Goal: Information Seeking & Learning: Learn about a topic

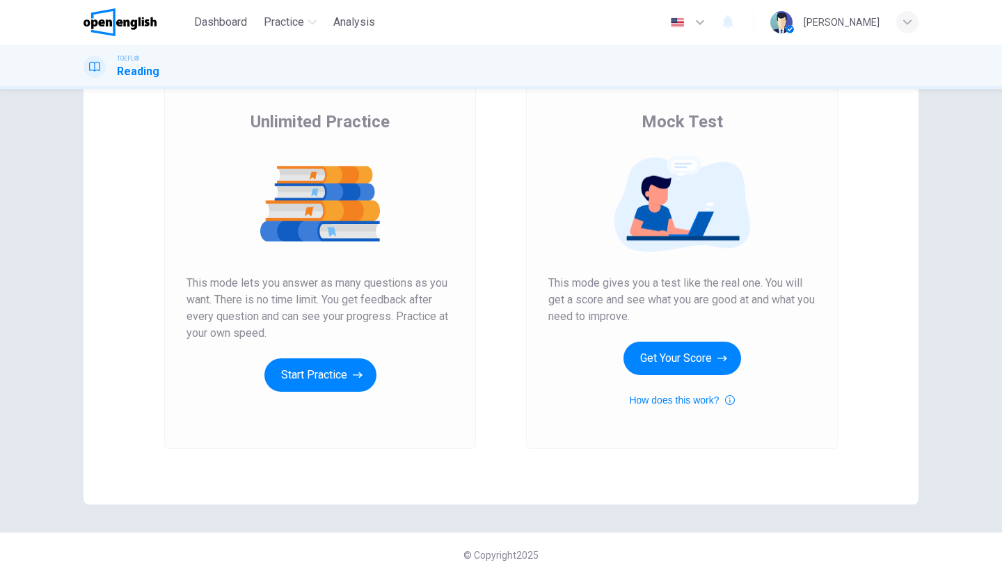
scroll to position [97, 0]
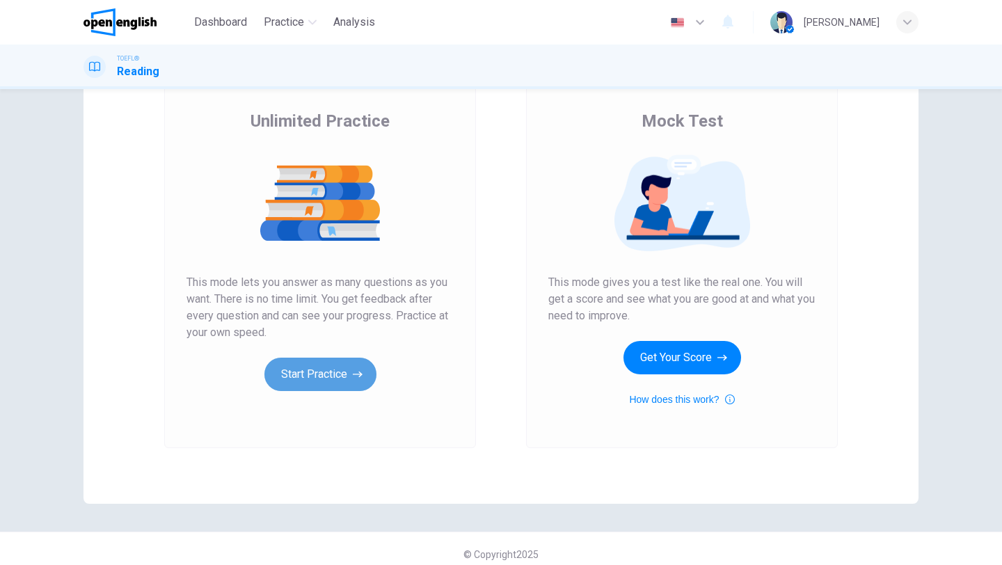
click at [294, 381] on button "Start Practice" at bounding box center [320, 374] width 112 height 33
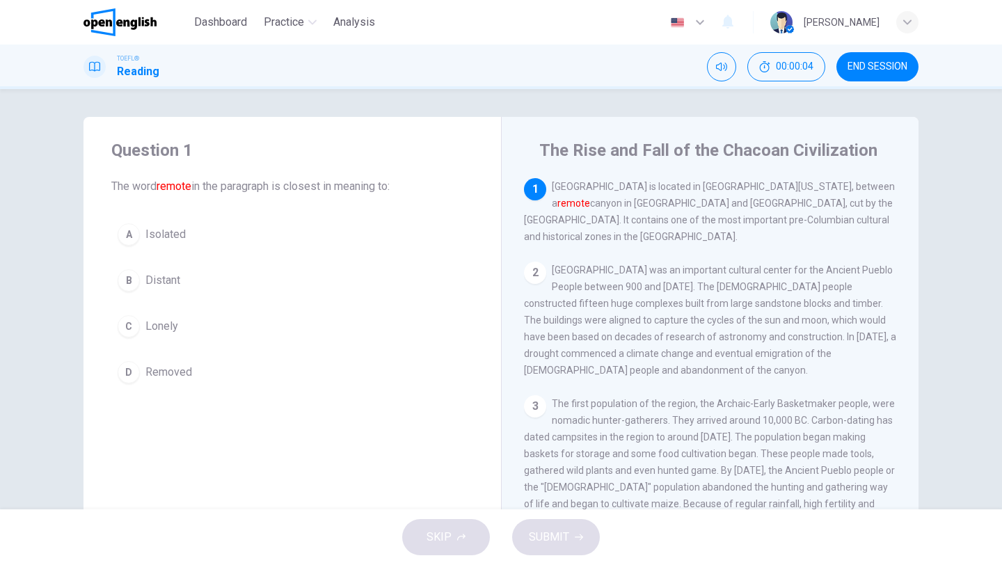
click at [129, 280] on div "B" at bounding box center [129, 280] width 22 height 22
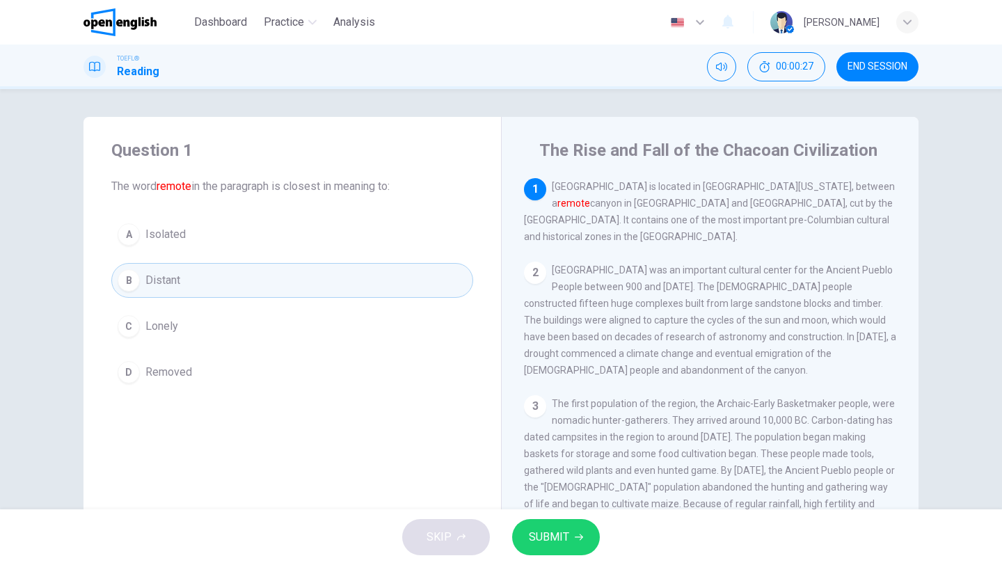
click at [316, 228] on button "A Isolated" at bounding box center [292, 234] width 362 height 35
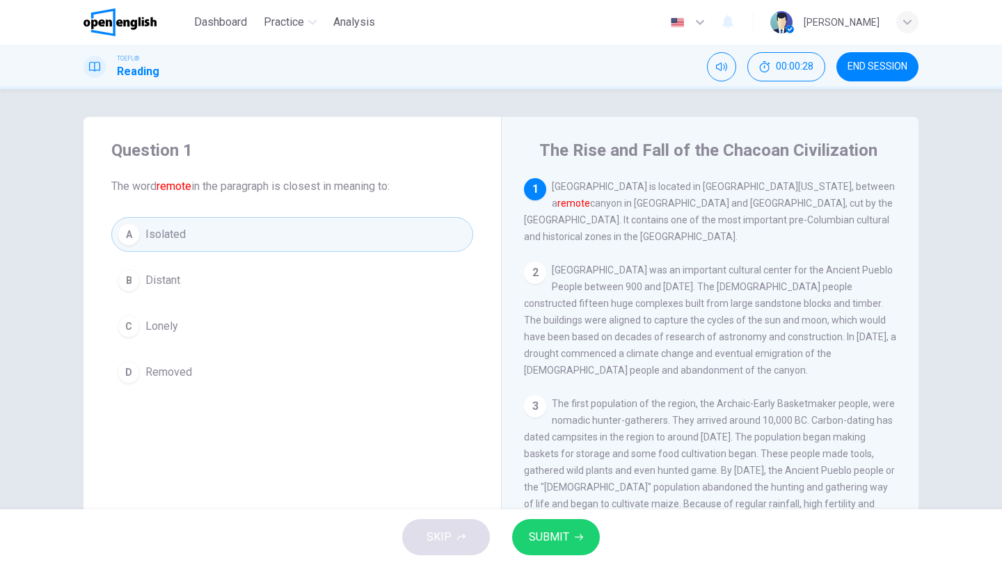
click at [547, 525] on button "SUBMIT" at bounding box center [556, 537] width 88 height 36
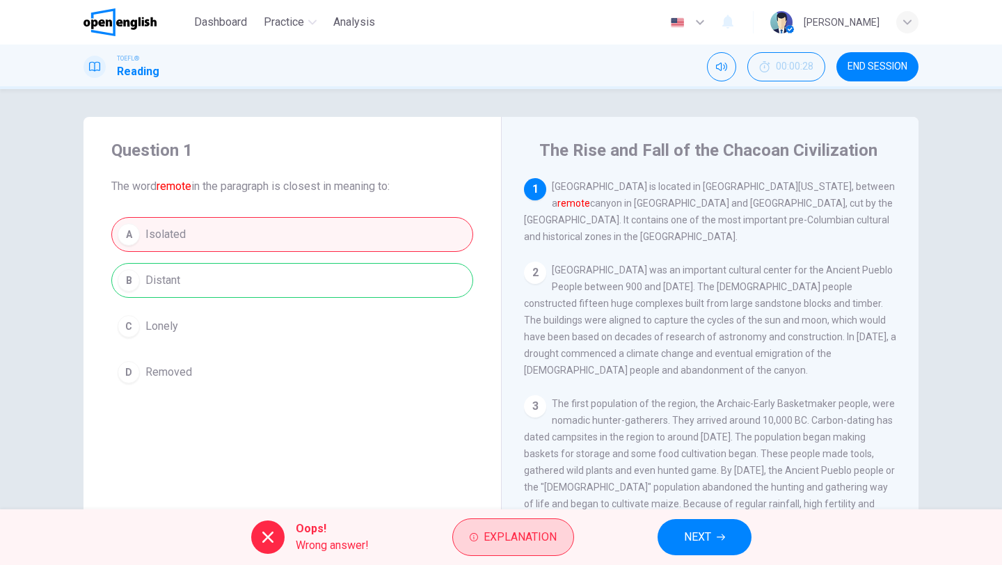
click at [508, 542] on span "Explanation" at bounding box center [520, 536] width 73 height 19
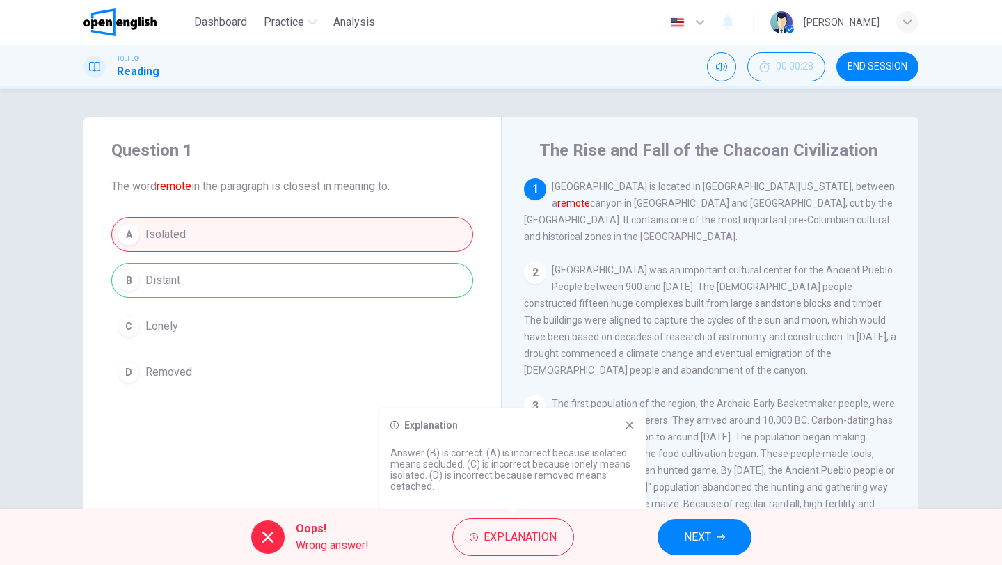
click at [630, 422] on icon at bounding box center [629, 425] width 11 height 11
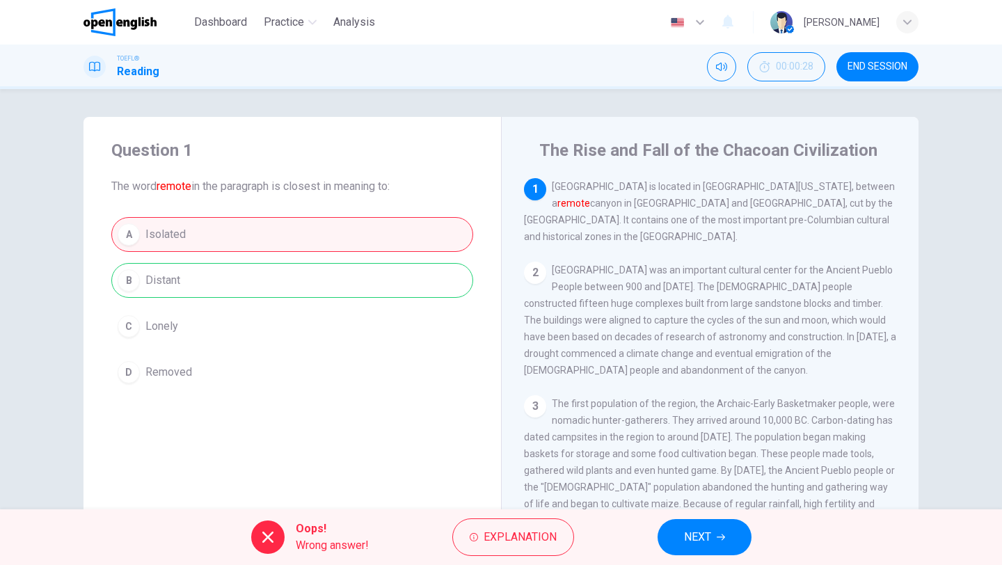
click at [697, 525] on button "NEXT" at bounding box center [705, 537] width 94 height 36
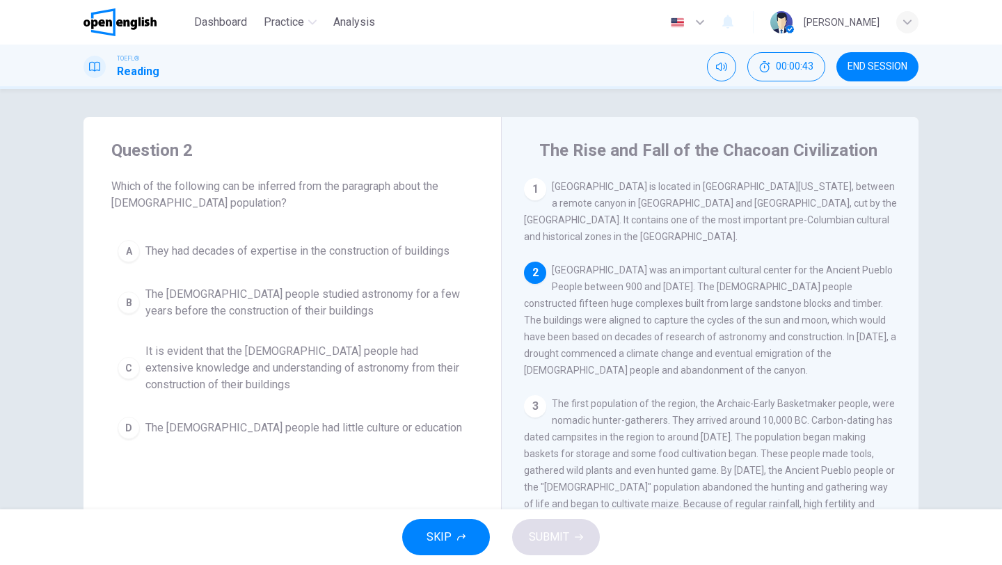
scroll to position [63, 0]
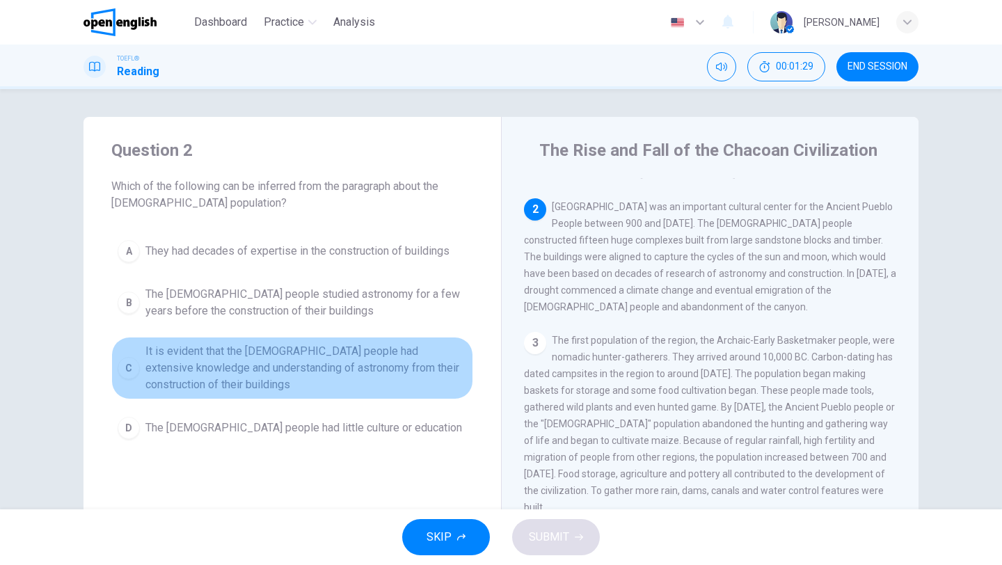
click at [193, 366] on span "It is evident that the [DEMOGRAPHIC_DATA] people had extensive knowledge and un…" at bounding box center [305, 368] width 321 height 50
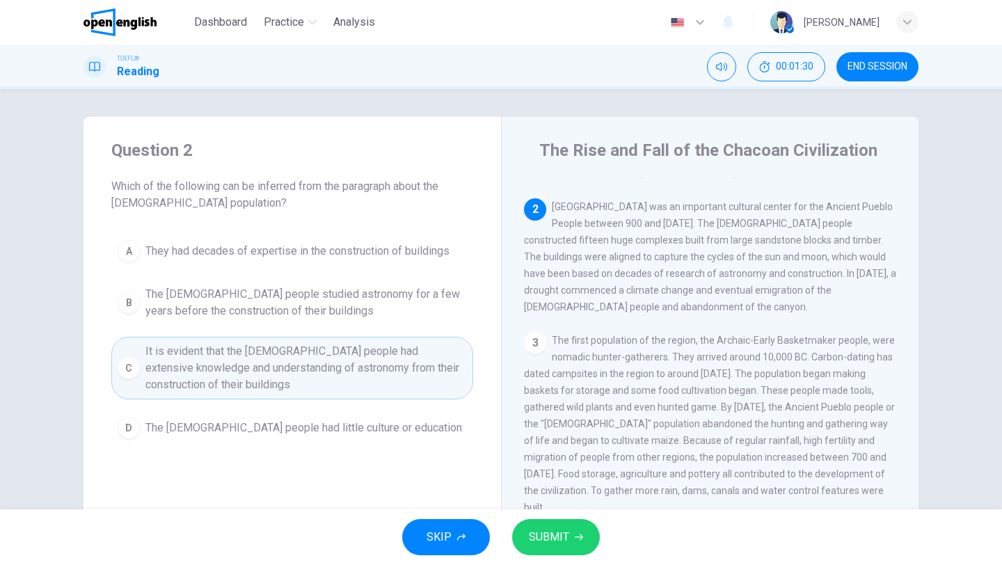
click at [559, 536] on span "SUBMIT" at bounding box center [549, 536] width 40 height 19
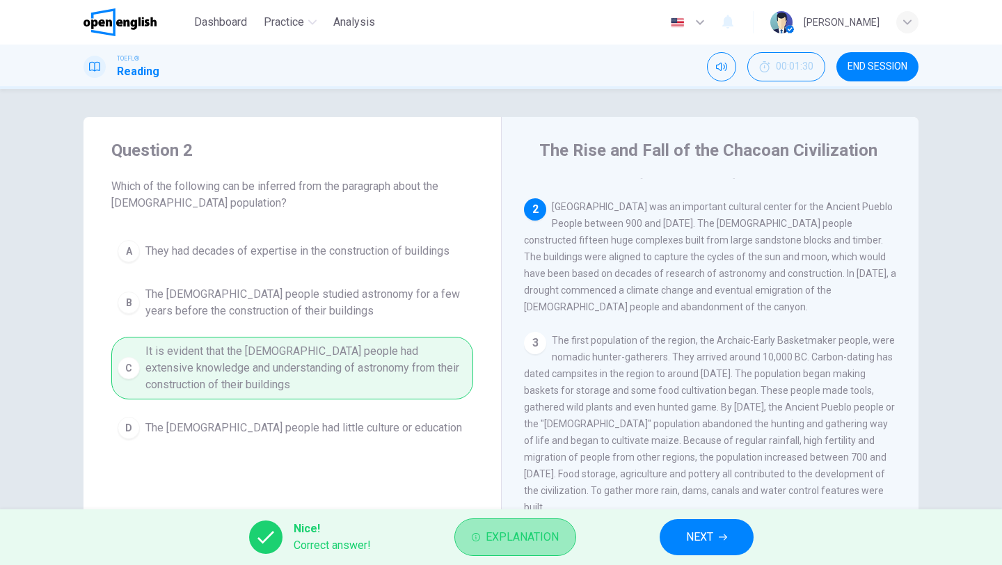
click at [504, 539] on span "Explanation" at bounding box center [522, 536] width 73 height 19
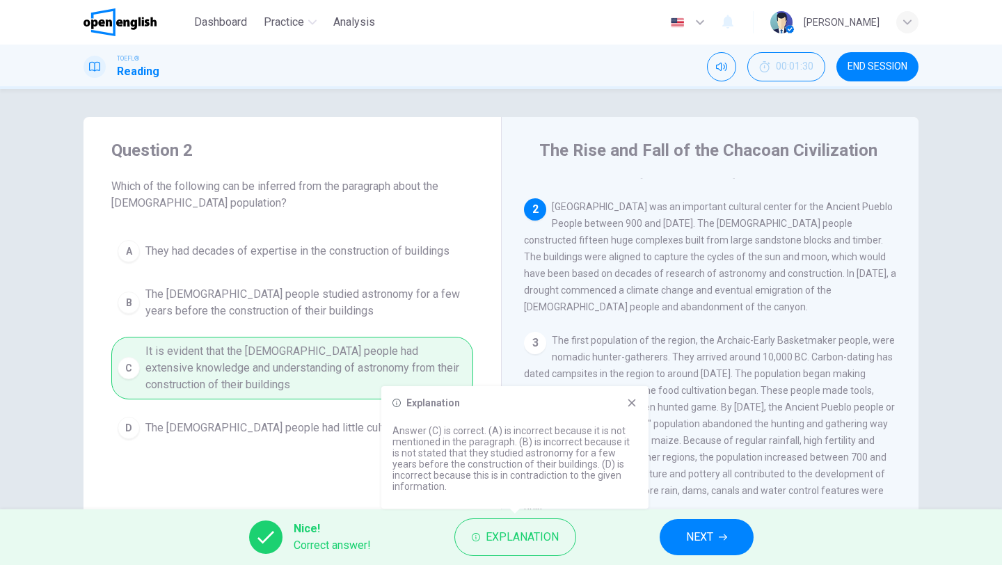
click at [630, 408] on icon at bounding box center [631, 402] width 11 height 11
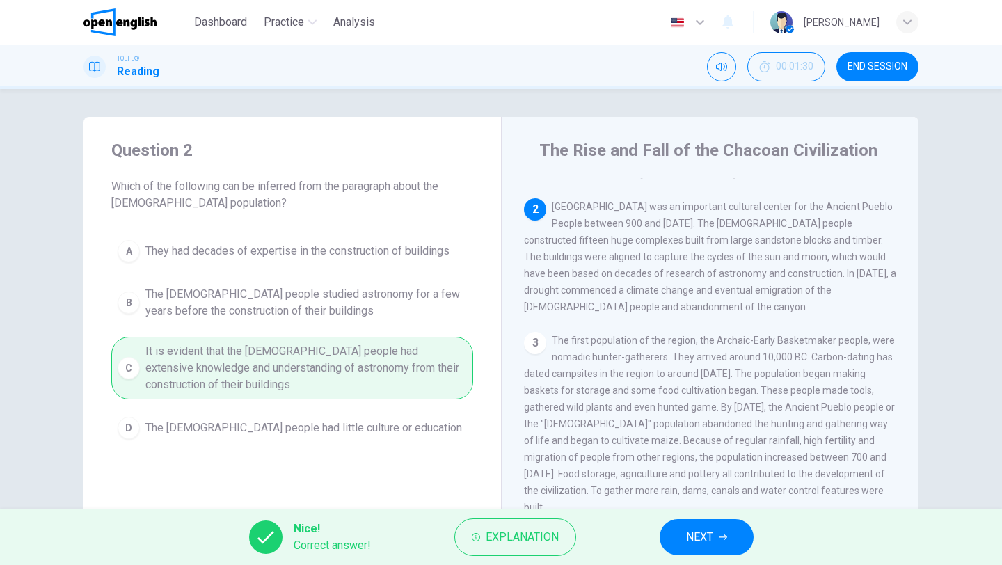
click at [692, 534] on span "NEXT" at bounding box center [699, 536] width 27 height 19
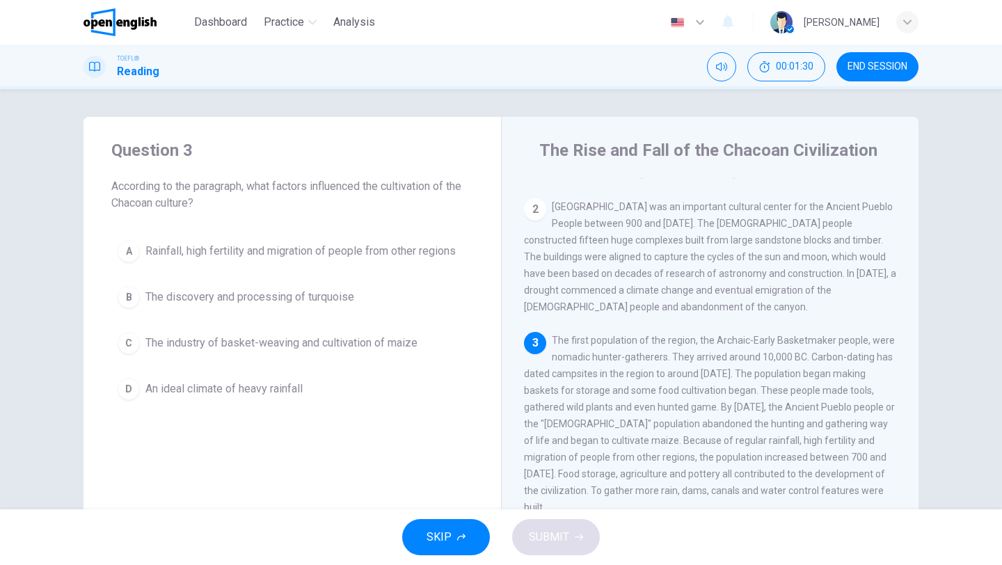
scroll to position [138, 0]
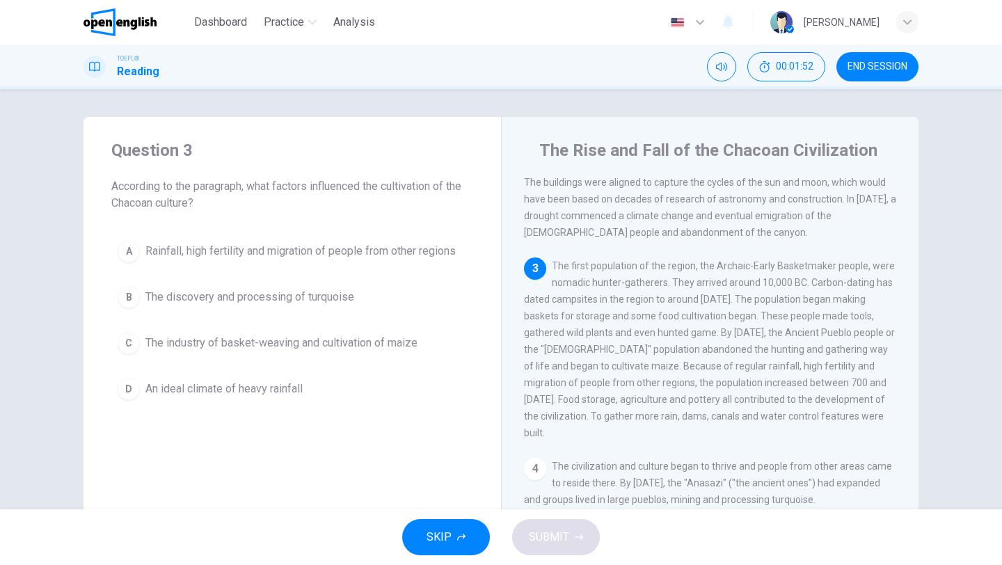
drag, startPoint x: 911, startPoint y: 294, endPoint x: 907, endPoint y: 319, distance: 25.3
click at [907, 319] on div "The Rise and Fall of the Chacoan Civilization 1 [GEOGRAPHIC_DATA] is located in…" at bounding box center [710, 359] width 418 height 484
drag, startPoint x: 886, startPoint y: 435, endPoint x: 579, endPoint y: 282, distance: 342.9
click at [579, 282] on div "1 [GEOGRAPHIC_DATA] is located in [GEOGRAPHIC_DATA][US_STATE], between a remote…" at bounding box center [719, 378] width 391 height 400
drag, startPoint x: 546, startPoint y: 273, endPoint x: 840, endPoint y: 385, distance: 314.0
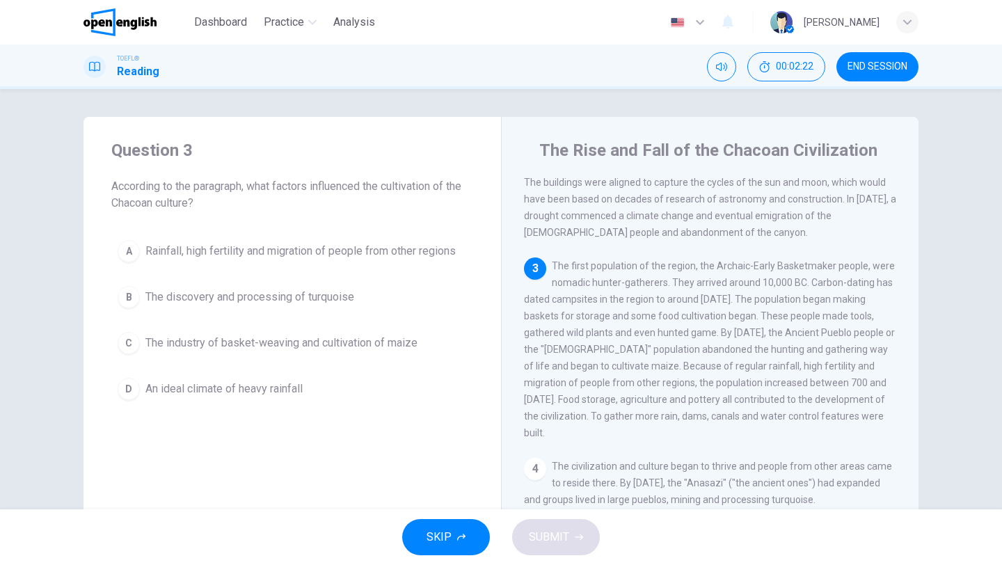
click at [840, 385] on div "3 The first population of the region, the Archaic-Early Basketmaker people, wer…" at bounding box center [710, 349] width 373 height 184
click at [547, 273] on div "3 The first population of the region, the Archaic-Early Basketmaker people, wer…" at bounding box center [710, 349] width 373 height 184
drag, startPoint x: 549, startPoint y: 273, endPoint x: 711, endPoint y: 347, distance: 178.1
click at [711, 347] on span "The first population of the region, the Archaic-Early Basketmaker people, were …" at bounding box center [709, 349] width 371 height 178
click at [335, 257] on span "Rainfall, high fertility and migration of people from other regions" at bounding box center [300, 251] width 310 height 17
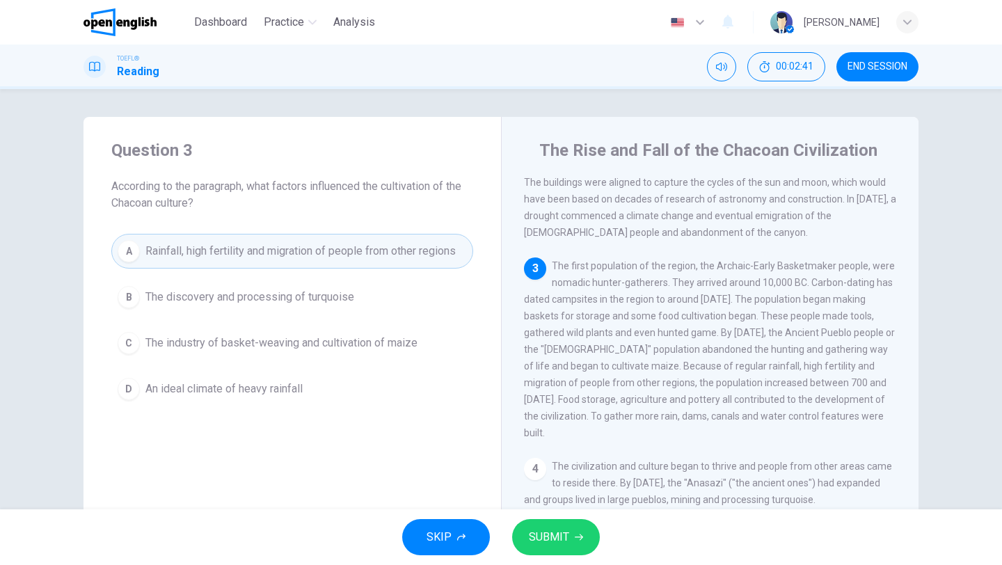
click at [559, 543] on span "SUBMIT" at bounding box center [549, 536] width 40 height 19
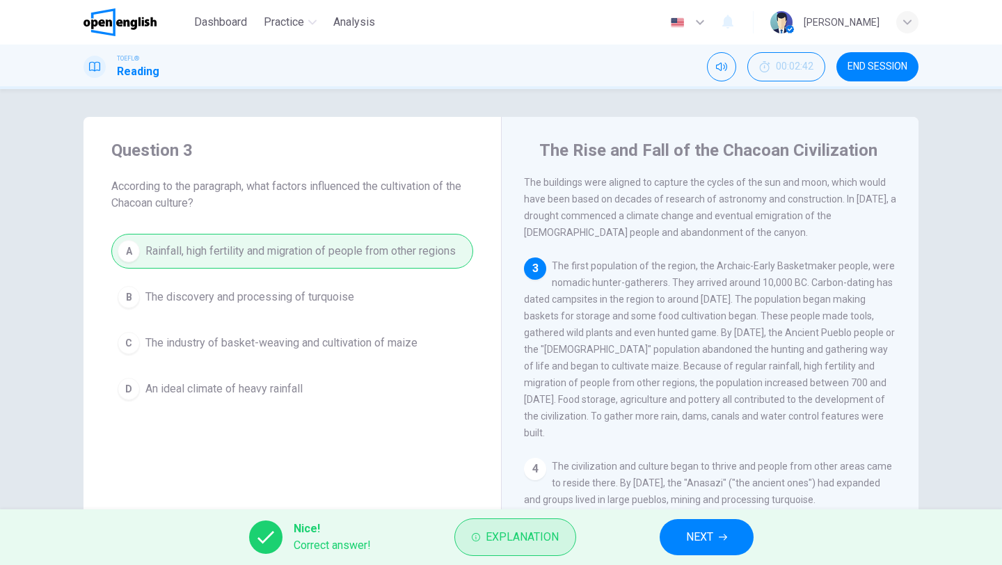
click at [510, 539] on span "Explanation" at bounding box center [522, 536] width 73 height 19
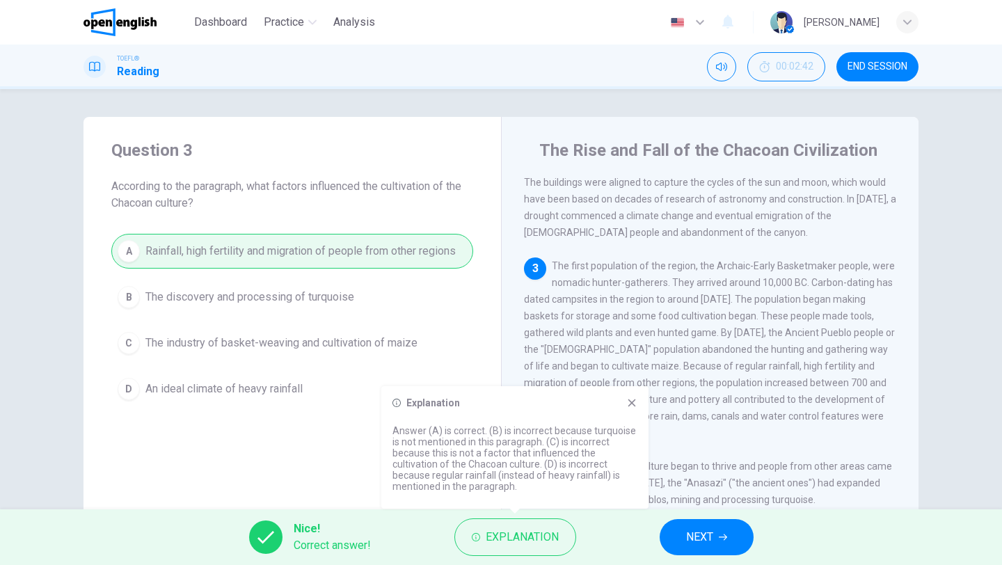
click at [685, 534] on button "NEXT" at bounding box center [707, 537] width 94 height 36
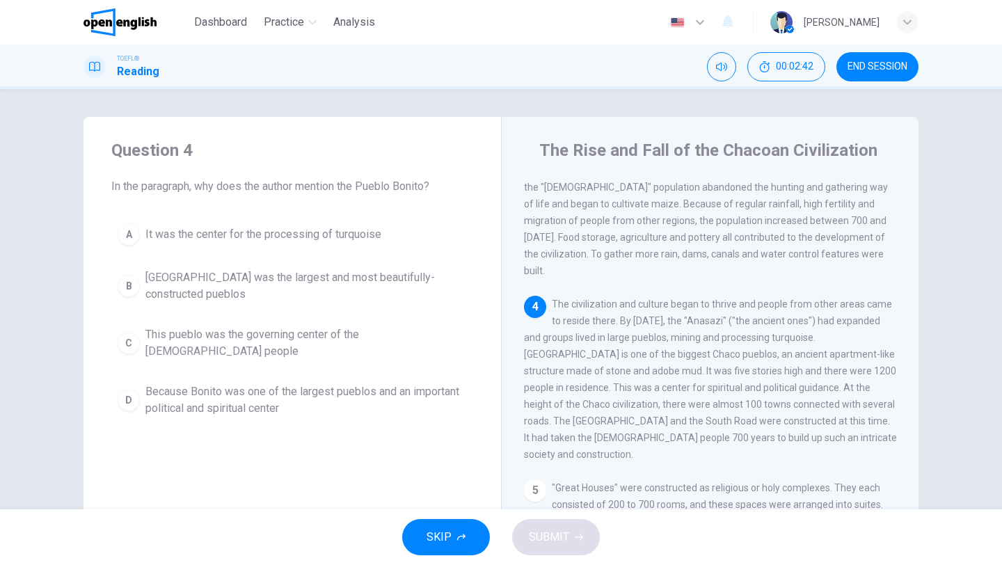
scroll to position [311, 0]
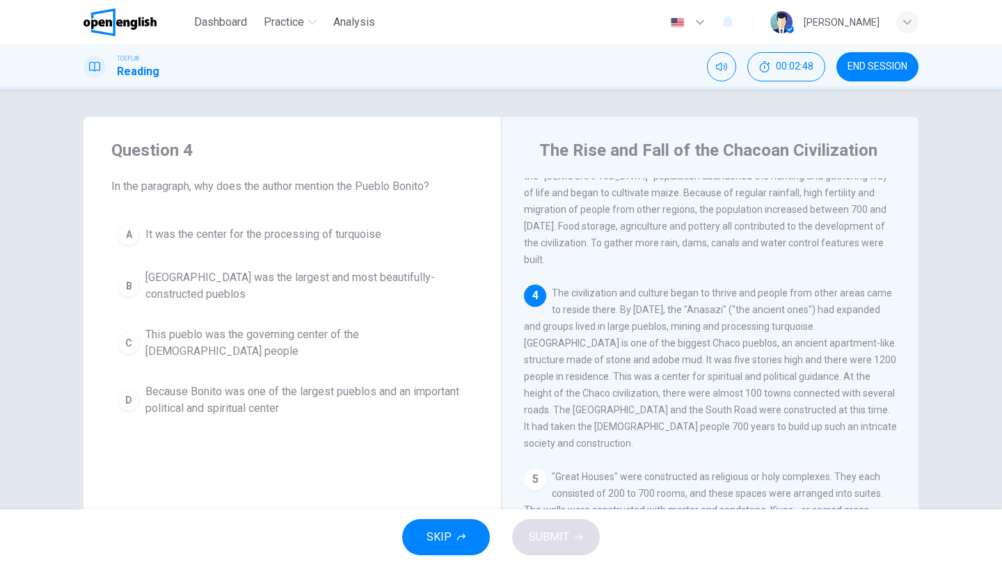
click at [383, 233] on button "A It was the center for the processing of turquoise" at bounding box center [292, 234] width 362 height 35
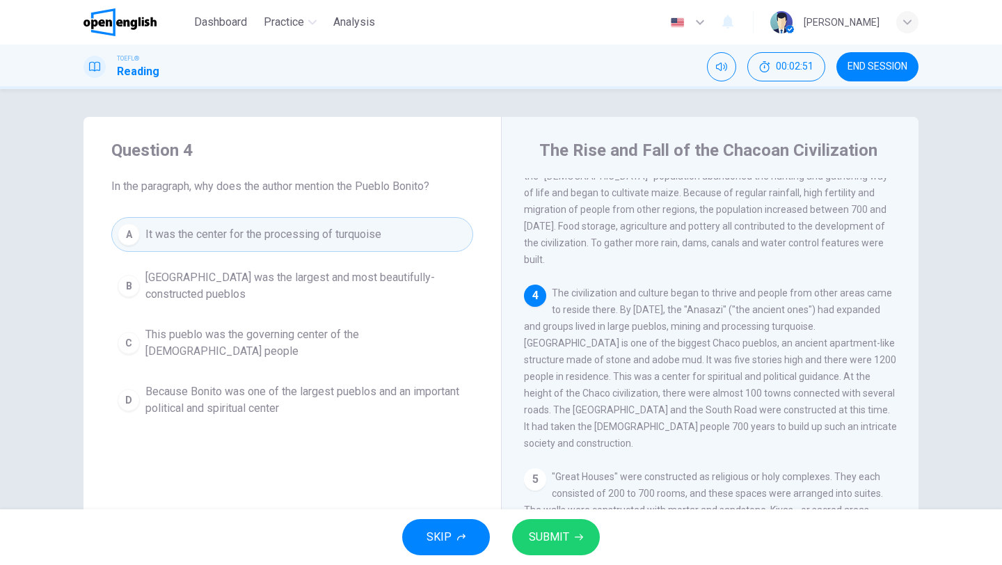
click at [402, 186] on span "In the paragraph, why does the author mention the Pueblo Bonito?" at bounding box center [292, 186] width 362 height 17
click at [365, 195] on div "Question 4 In the paragraph, why does the author mention the Pueblo Bonito? A I…" at bounding box center [293, 281] width 418 height 328
click at [170, 292] on span "[GEOGRAPHIC_DATA] was the largest and most beautifully-constructed pueblos" at bounding box center [305, 285] width 321 height 33
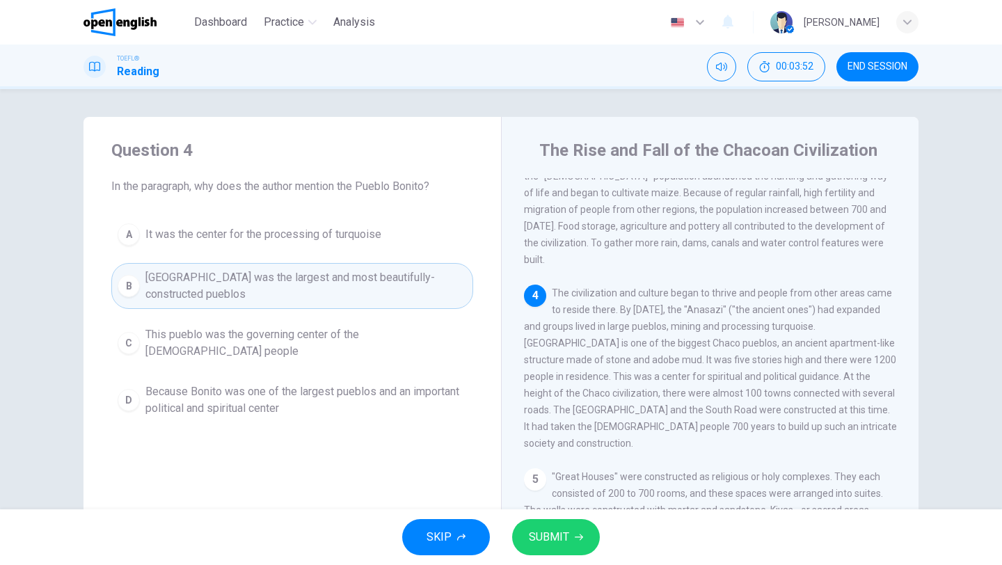
click at [174, 385] on span "Because Bonito was one of the largest pueblos and an important political and sp…" at bounding box center [305, 399] width 321 height 33
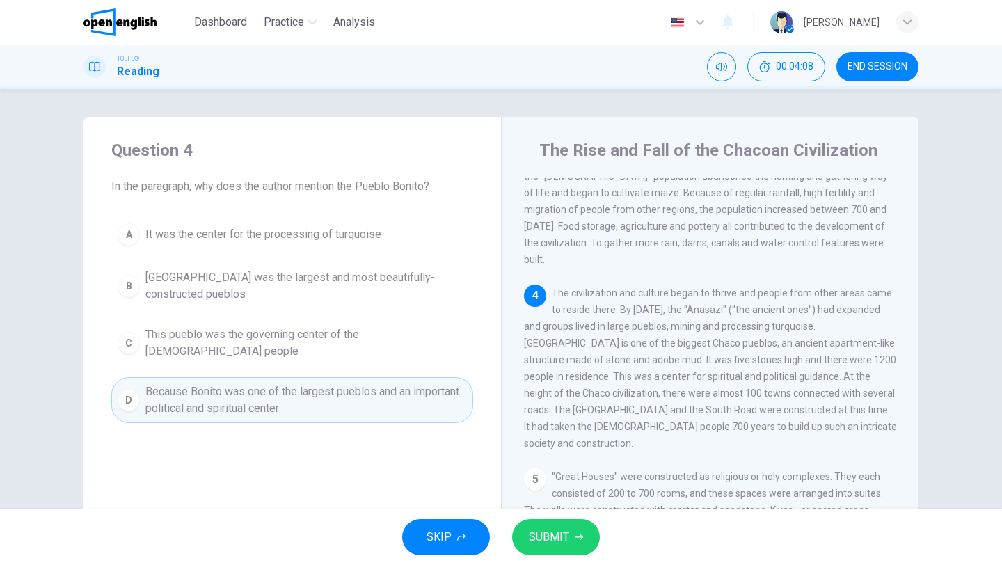
click at [543, 535] on span "SUBMIT" at bounding box center [549, 536] width 40 height 19
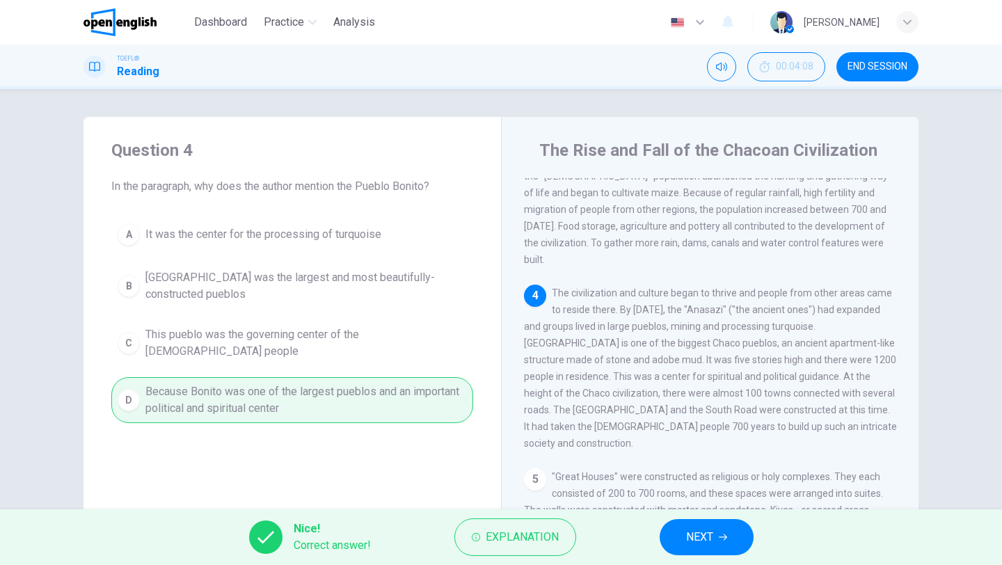
click at [698, 536] on span "NEXT" at bounding box center [699, 536] width 27 height 19
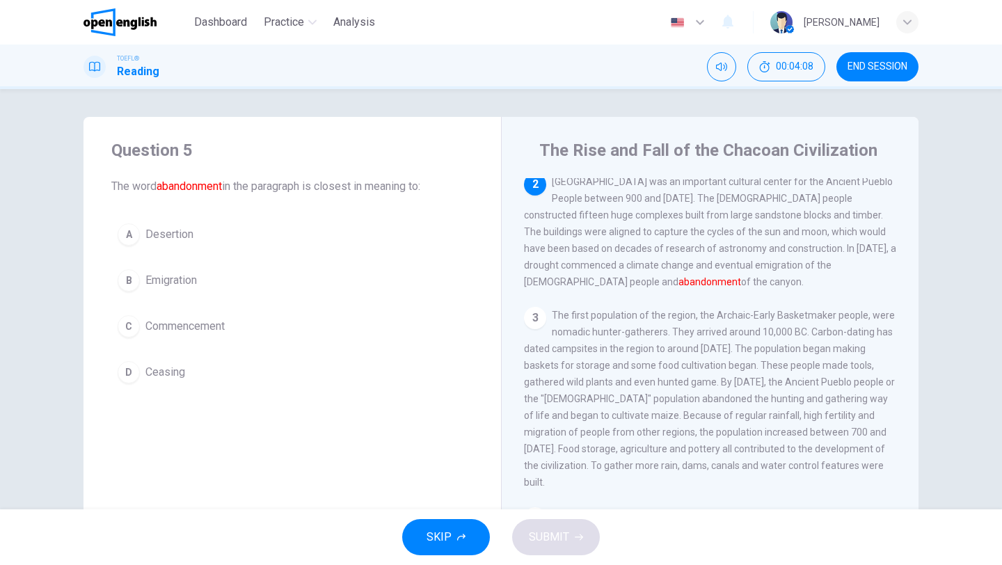
scroll to position [86, 0]
click at [166, 280] on span "Emigration" at bounding box center [170, 280] width 51 height 17
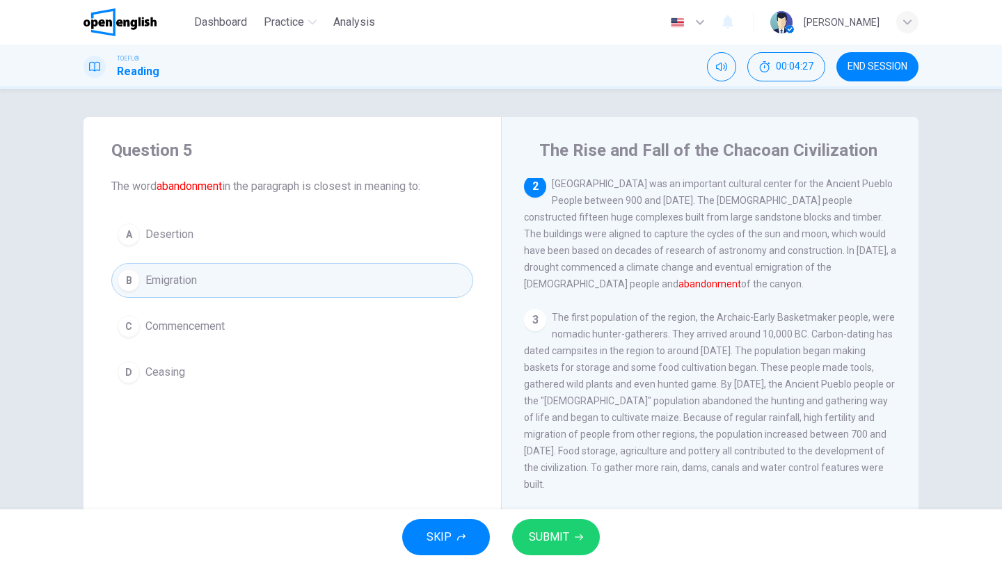
click at [575, 530] on button "SUBMIT" at bounding box center [556, 537] width 88 height 36
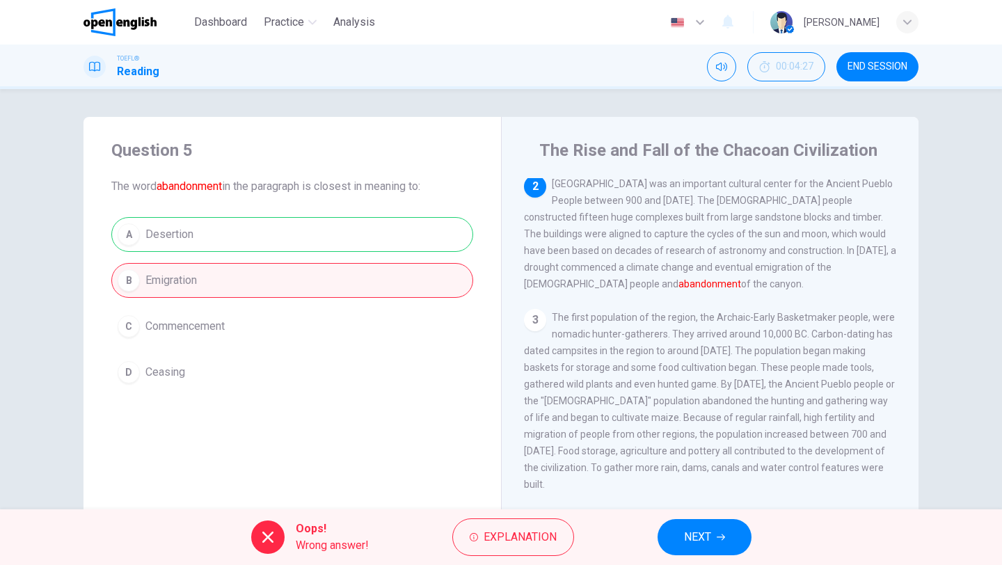
click at [293, 241] on div "A Desertion B Emigration C Commencement D Ceasing" at bounding box center [292, 303] width 362 height 173
click at [496, 549] on button "Explanation" at bounding box center [513, 537] width 122 height 38
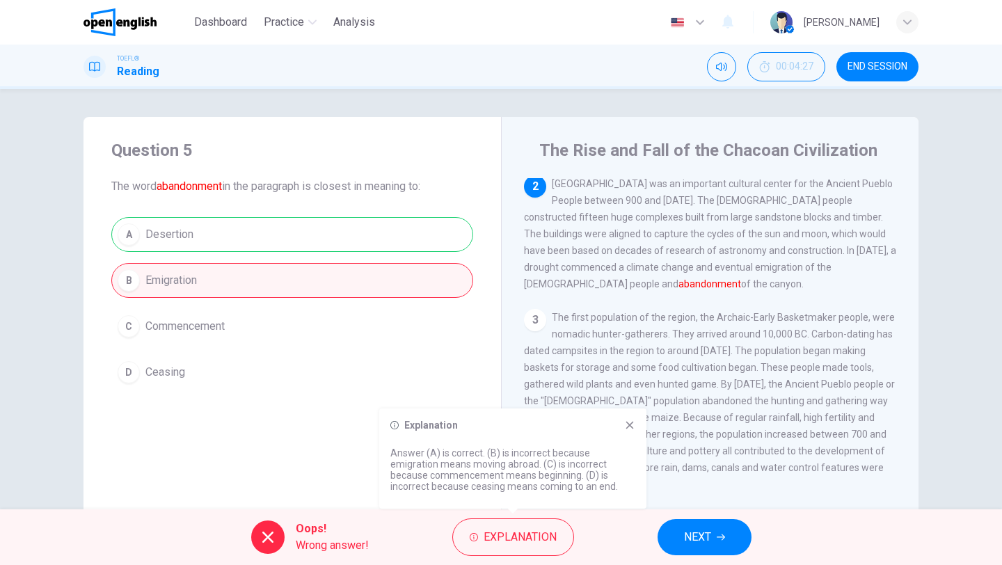
click at [699, 536] on span "NEXT" at bounding box center [697, 536] width 27 height 19
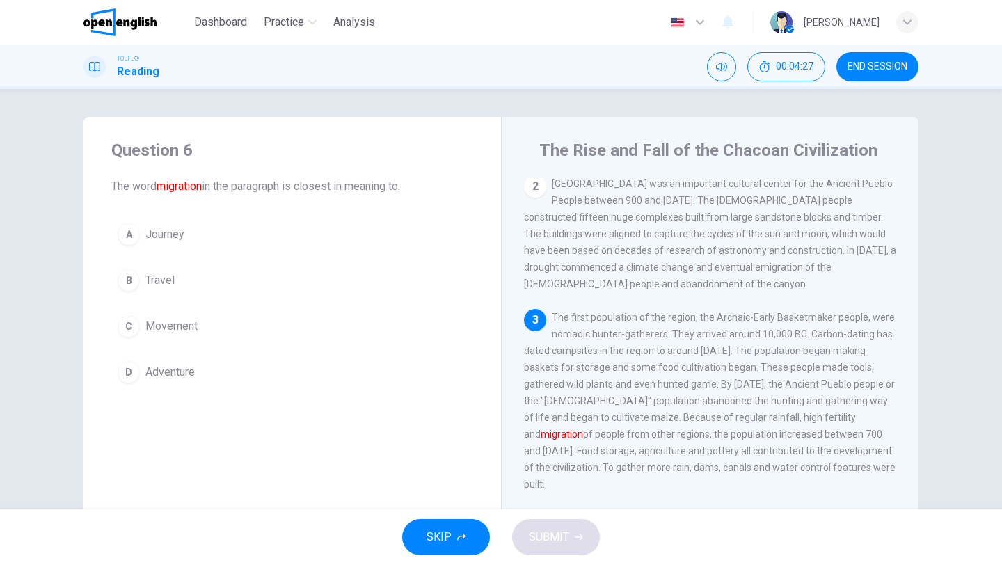
scroll to position [138, 0]
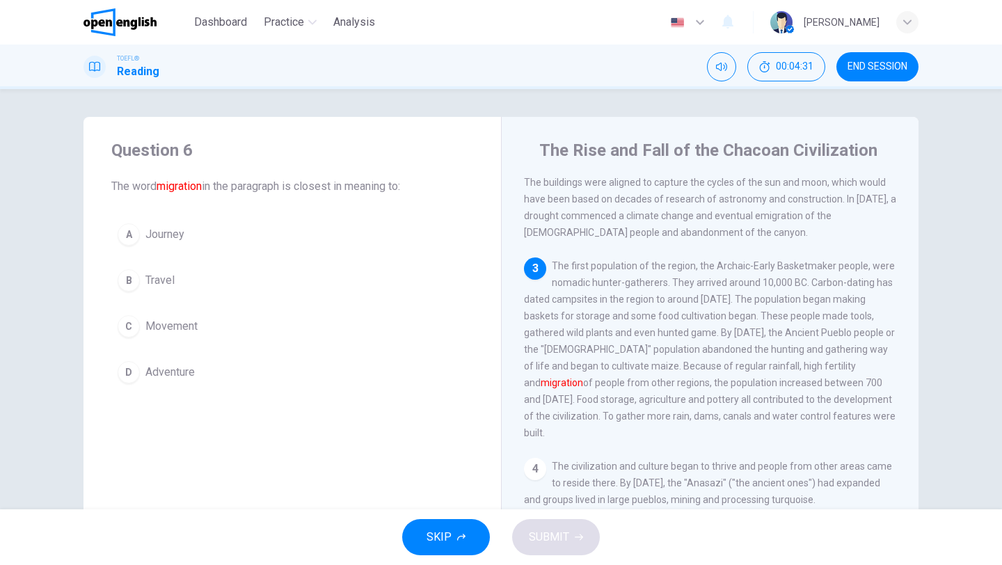
click at [170, 324] on span "Movement" at bounding box center [171, 326] width 52 height 17
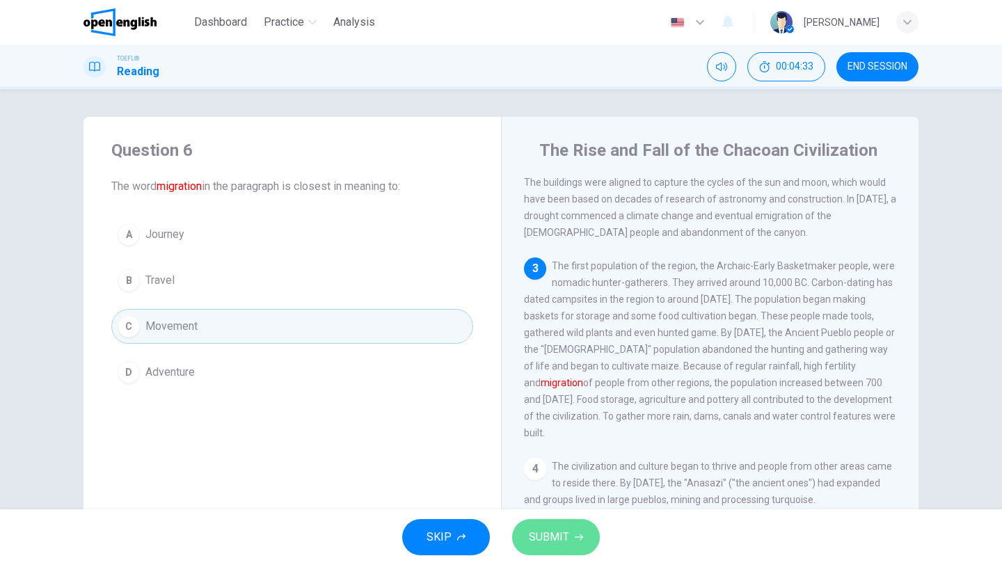
click at [548, 534] on span "SUBMIT" at bounding box center [549, 536] width 40 height 19
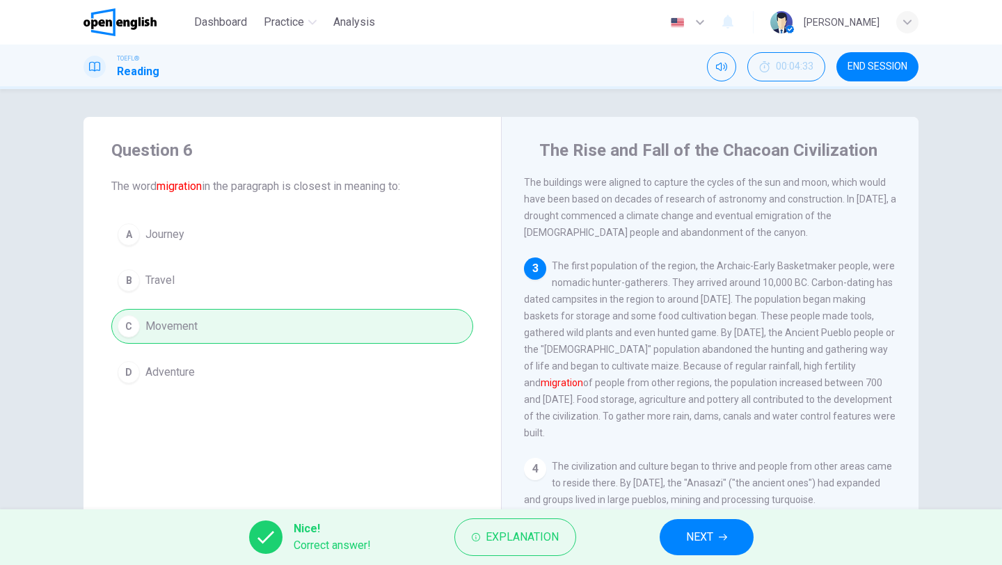
click at [696, 532] on span "NEXT" at bounding box center [699, 536] width 27 height 19
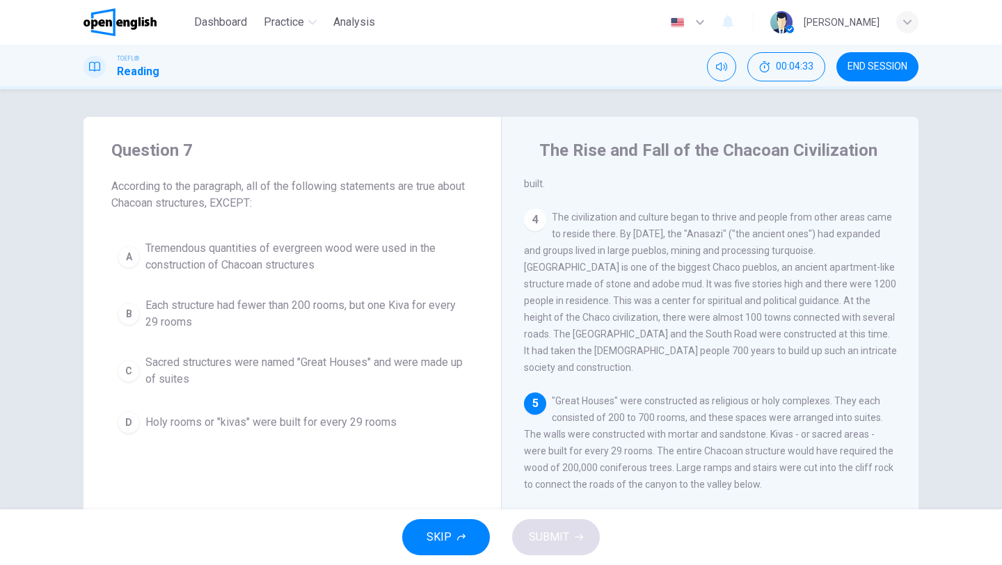
scroll to position [432, 0]
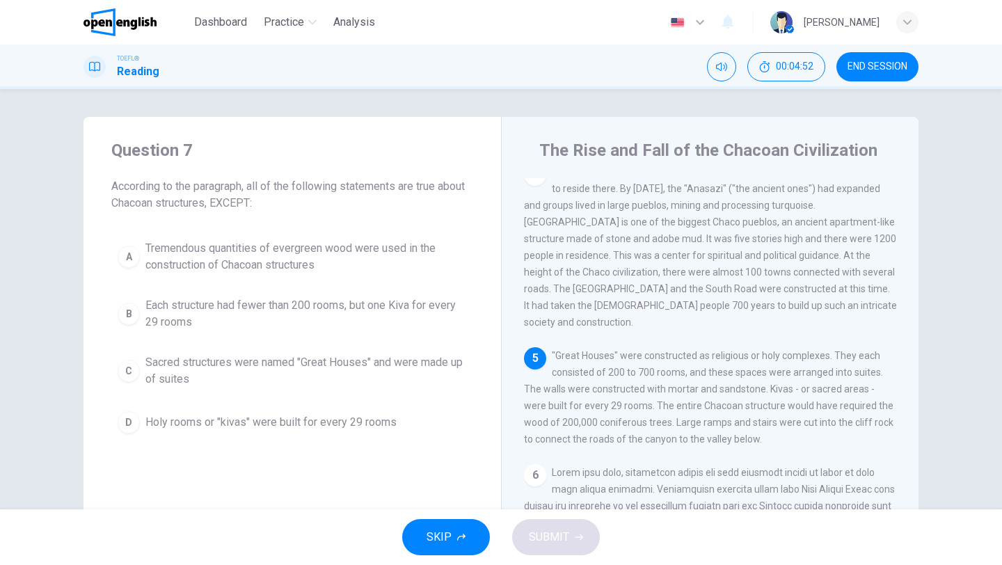
click at [898, 57] on button "END SESSION" at bounding box center [877, 66] width 82 height 29
